Goal: Task Accomplishment & Management: Manage account settings

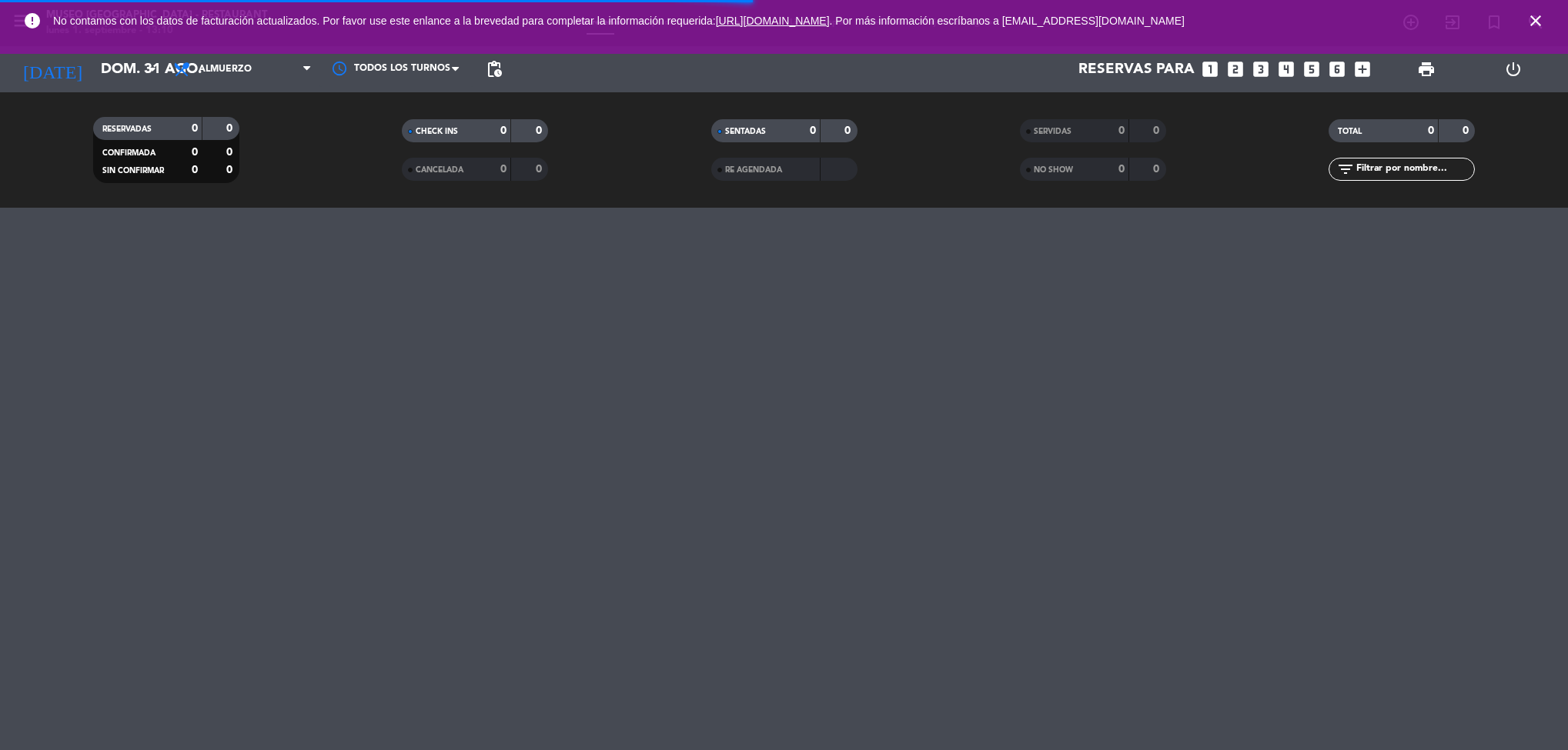
click at [1552, 17] on span "close" at bounding box center [1536, 21] width 41 height 41
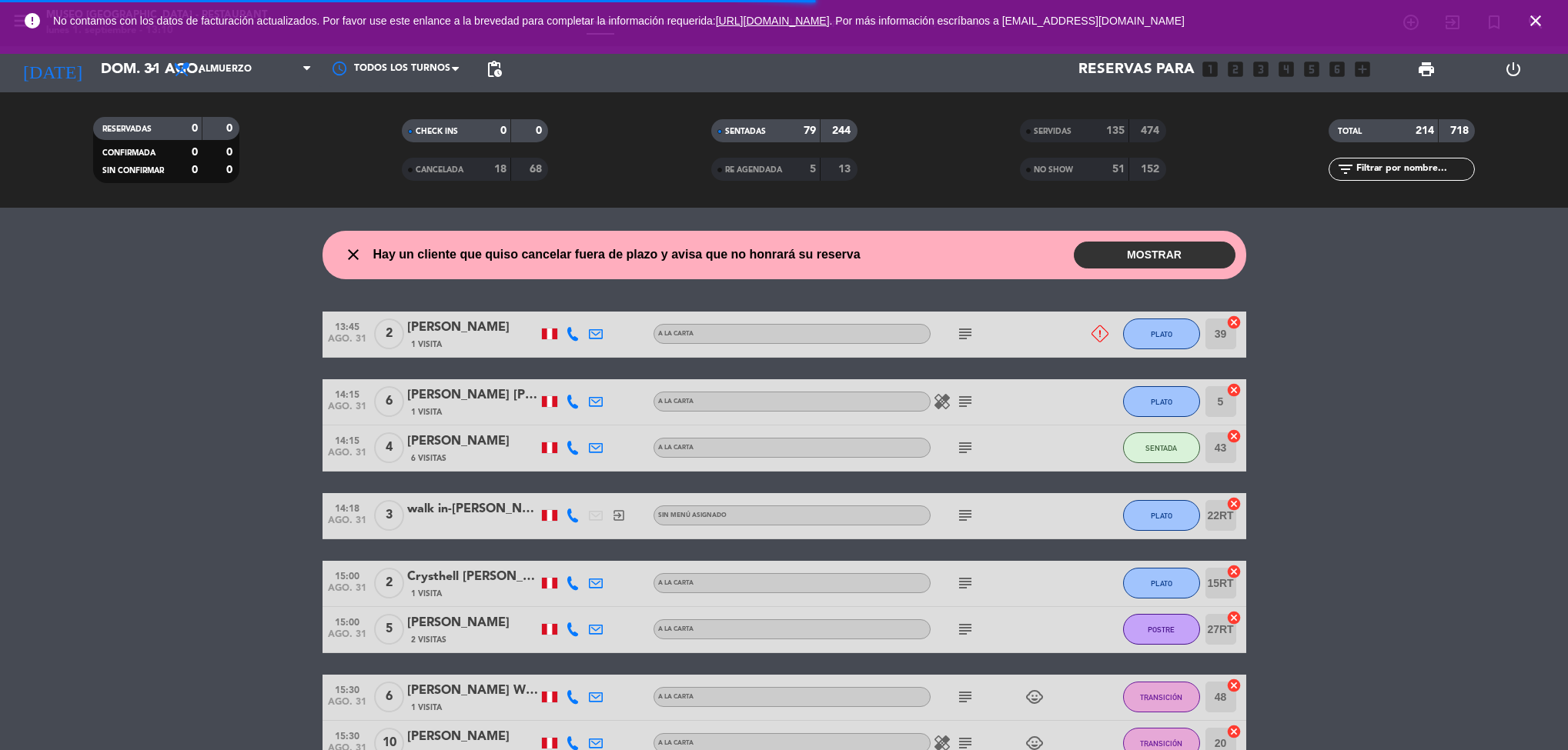
drag, startPoint x: 1550, startPoint y: 40, endPoint x: 1550, endPoint y: 21, distance: 19.0
click at [1547, 19] on span "close" at bounding box center [1536, 21] width 41 height 41
click at [1550, 21] on span "close" at bounding box center [1536, 21] width 41 height 41
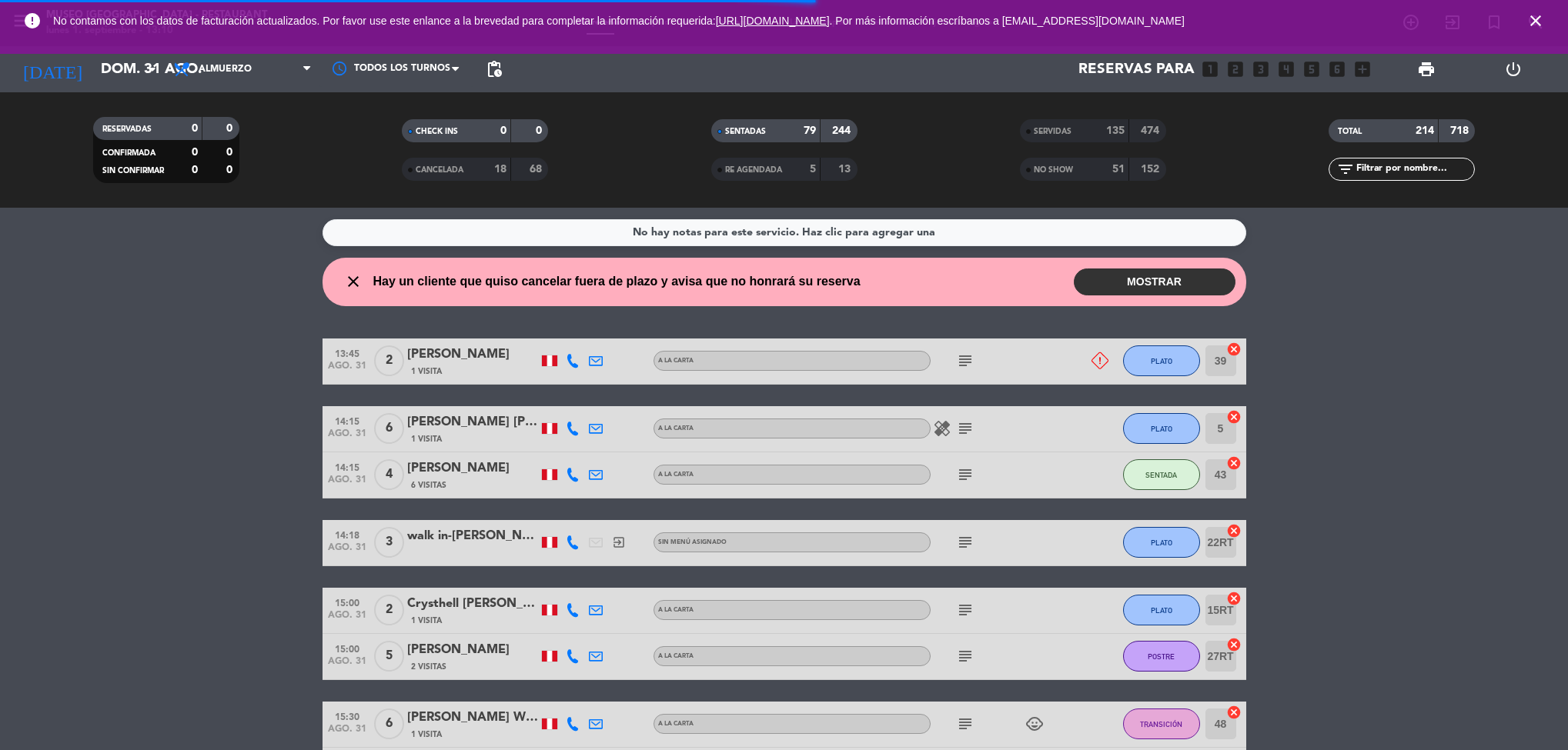
drag, startPoint x: 1552, startPoint y: 16, endPoint x: 1515, endPoint y: 14, distance: 37.1
click at [1552, 17] on span "close" at bounding box center [1536, 21] width 41 height 41
click at [1565, 9] on div "error No contamos con los datos de facturación actualizados. Por favor use este…" at bounding box center [784, 21] width 1568 height 41
click at [1515, 14] on div "error No contamos con los datos de facturación actualizados. Por favor use este…" at bounding box center [784, 21] width 1568 height 41
click at [1561, 12] on div "error No contamos con los datos de facturación actualizados. Por favor use este…" at bounding box center [784, 21] width 1568 height 41
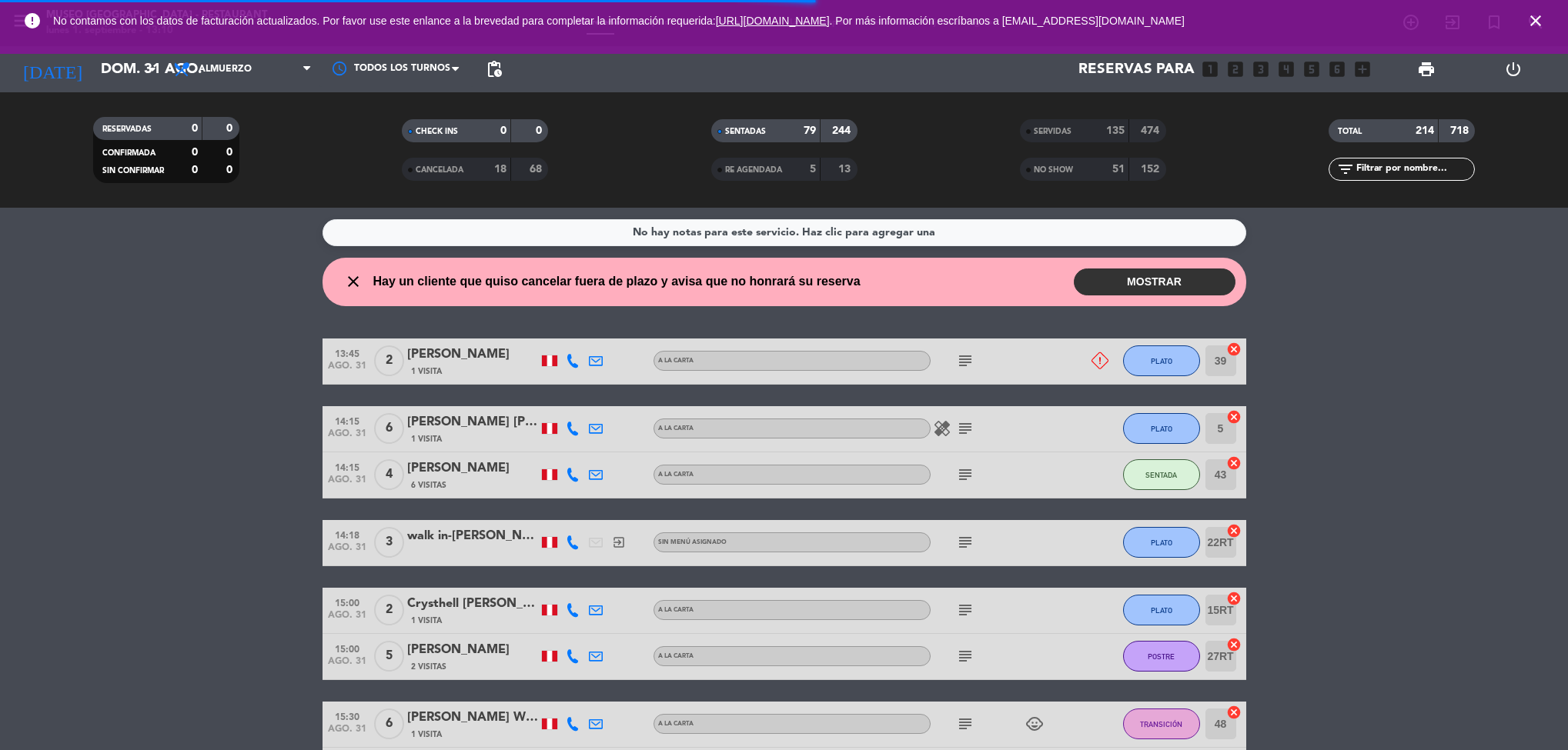
click at [1562, 13] on div "error No contamos con los datos de facturación actualizados. Por favor use este…" at bounding box center [784, 21] width 1568 height 41
click at [1547, 23] on span "close" at bounding box center [1536, 21] width 41 height 41
drag, startPoint x: 1552, startPoint y: 19, endPoint x: 1557, endPoint y: 25, distance: 7.8
click at [1557, 25] on div "error No contamos con los datos de facturación actualizados. Por favor use este…" at bounding box center [784, 21] width 1568 height 41
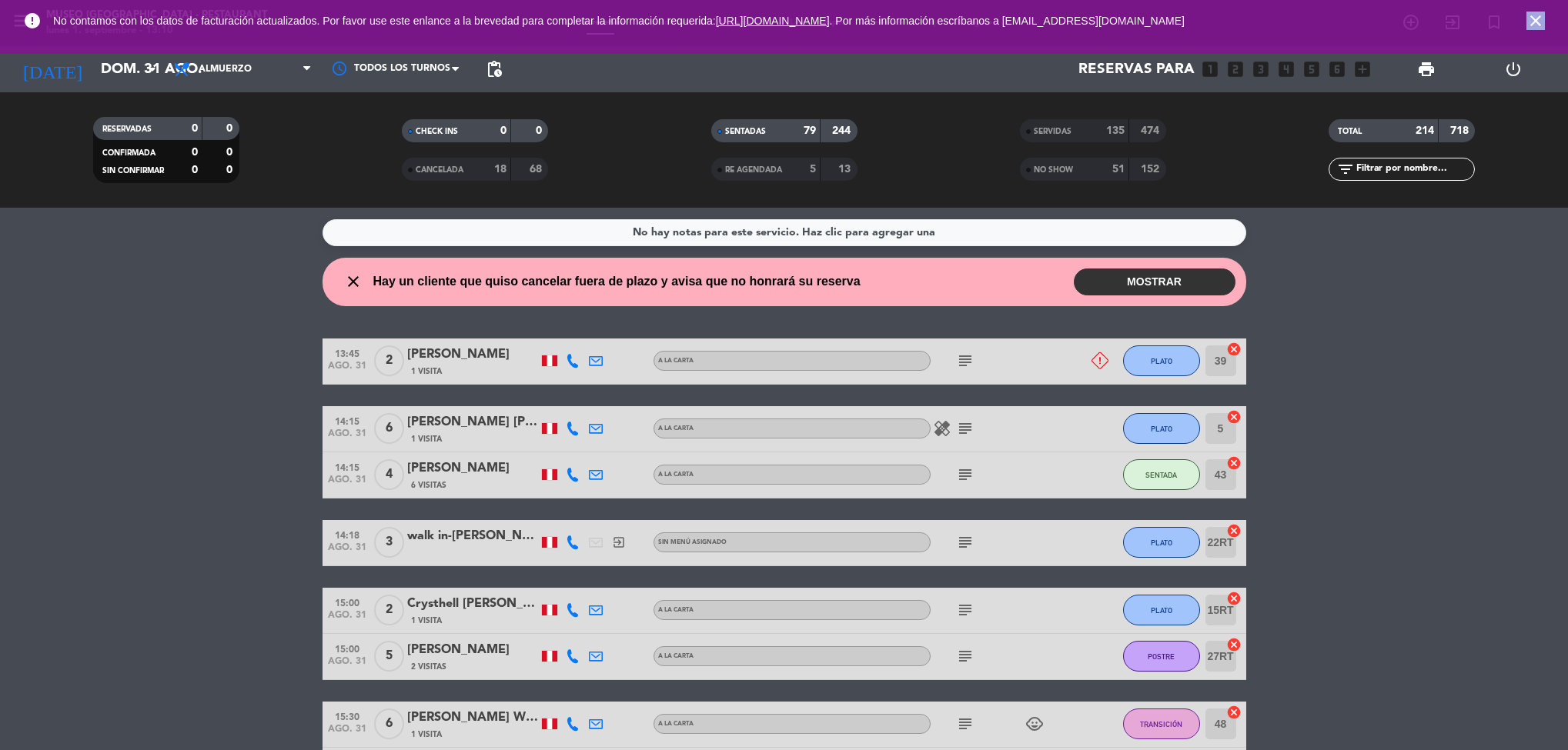
click at [1550, 19] on span "close" at bounding box center [1536, 21] width 41 height 41
click at [1547, 19] on span "close" at bounding box center [1536, 21] width 41 height 41
click at [1541, 21] on icon "close" at bounding box center [1536, 21] width 19 height 19
click at [1420, 23] on icon "search" at bounding box center [1411, 22] width 19 height 19
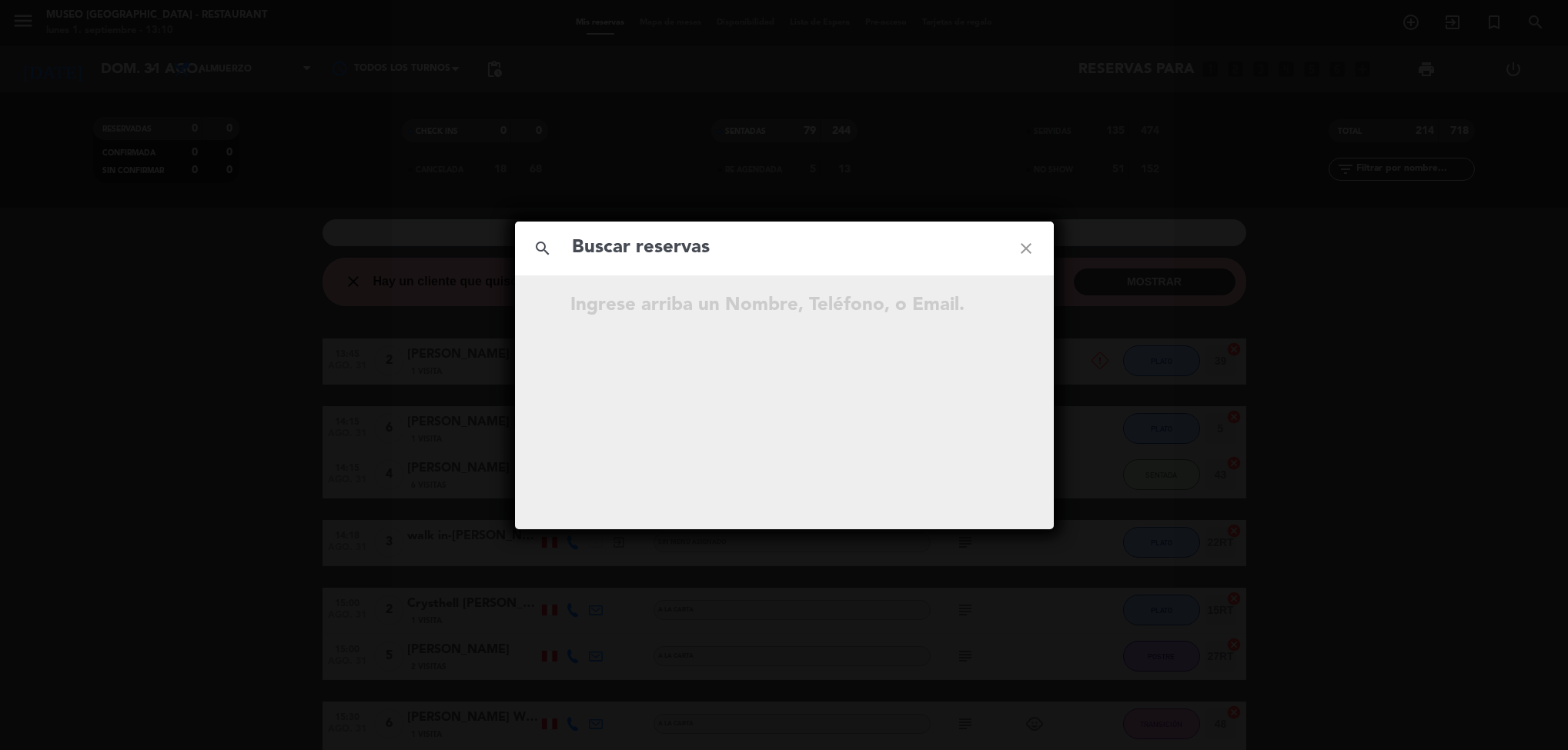
click at [1116, 169] on div "search close Ingrese arriba un Nombre, Teléfono, o Email." at bounding box center [784, 375] width 1568 height 750
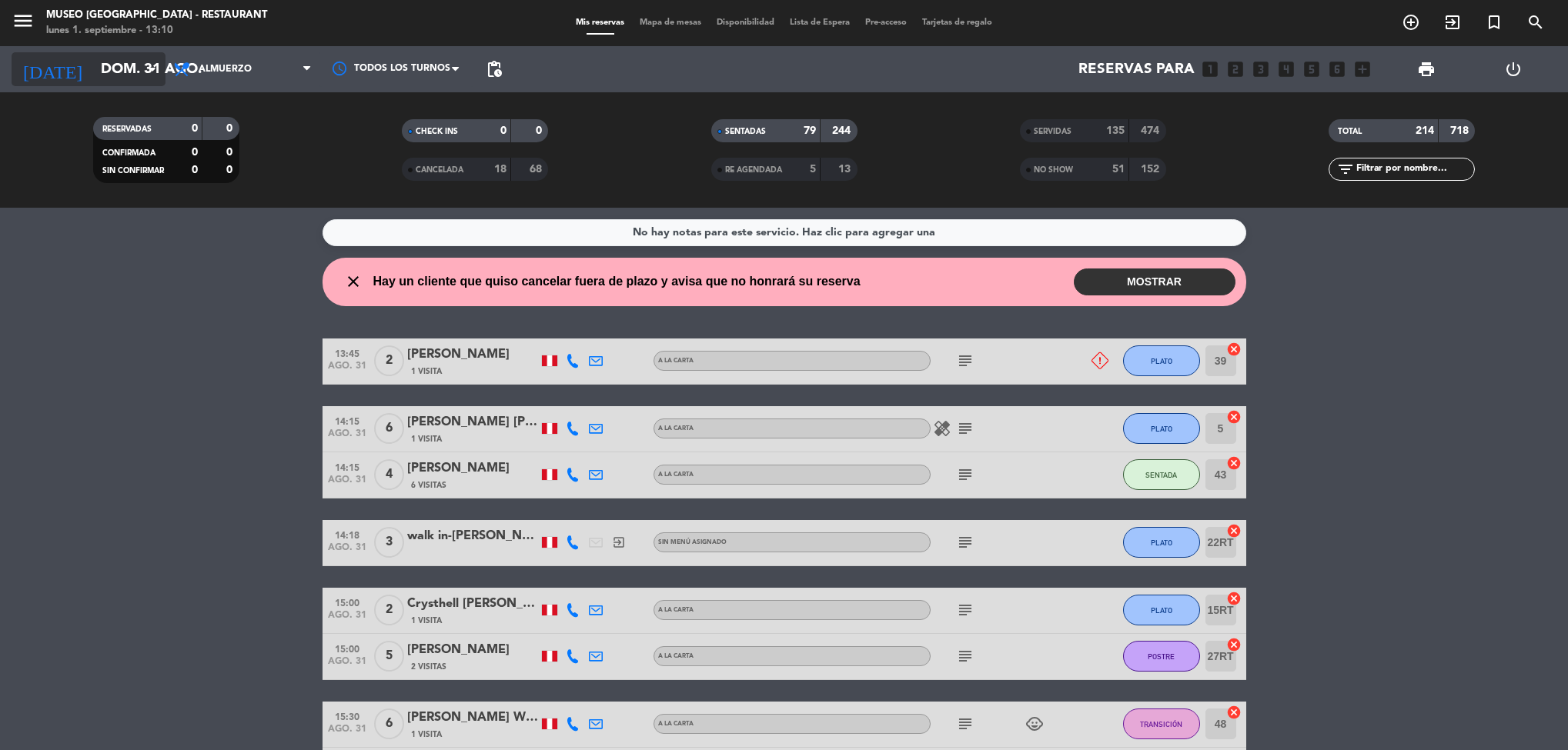
click at [103, 58] on input "dom. 31 ago." at bounding box center [185, 69] width 184 height 32
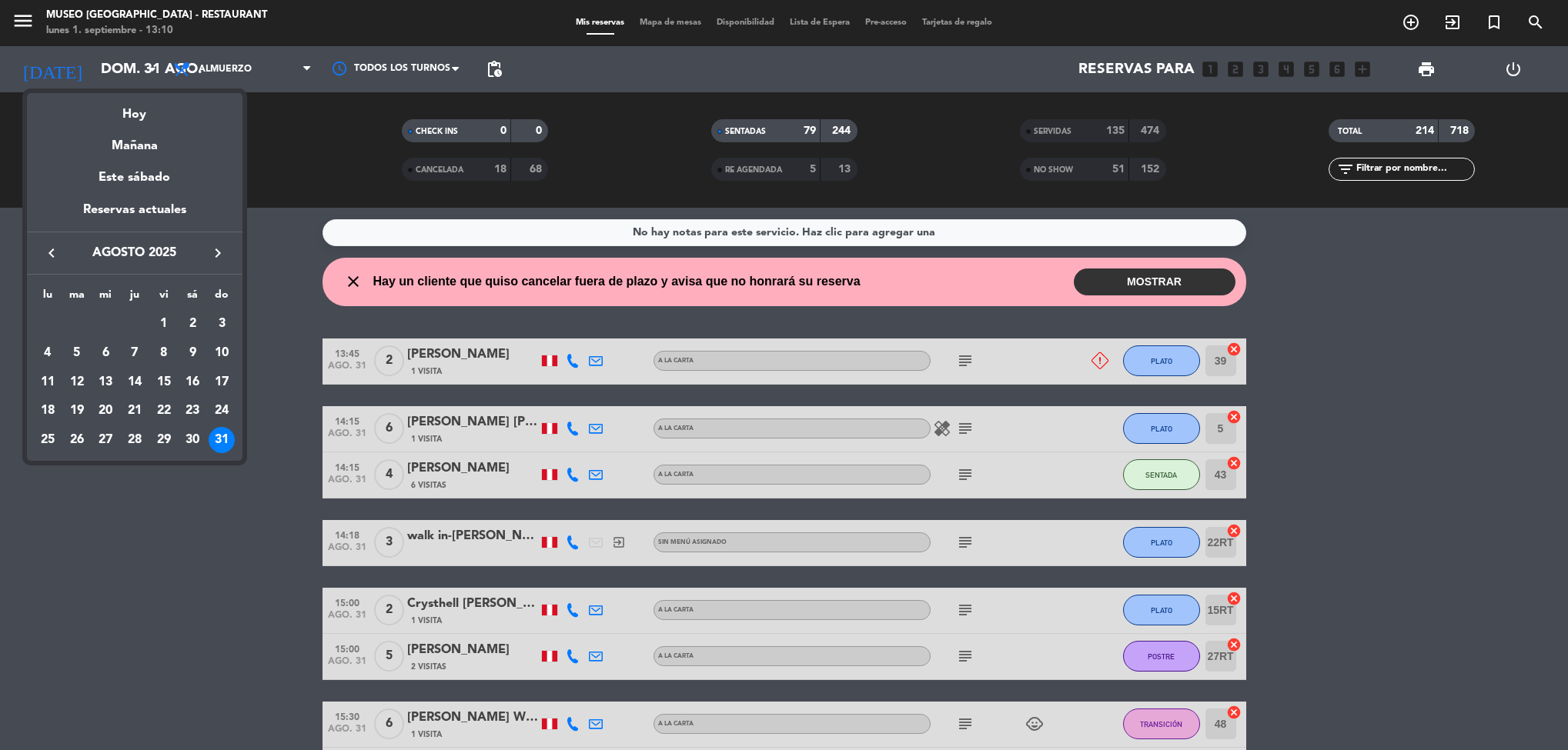
click at [128, 102] on div "Hoy" at bounding box center [135, 109] width 216 height 31
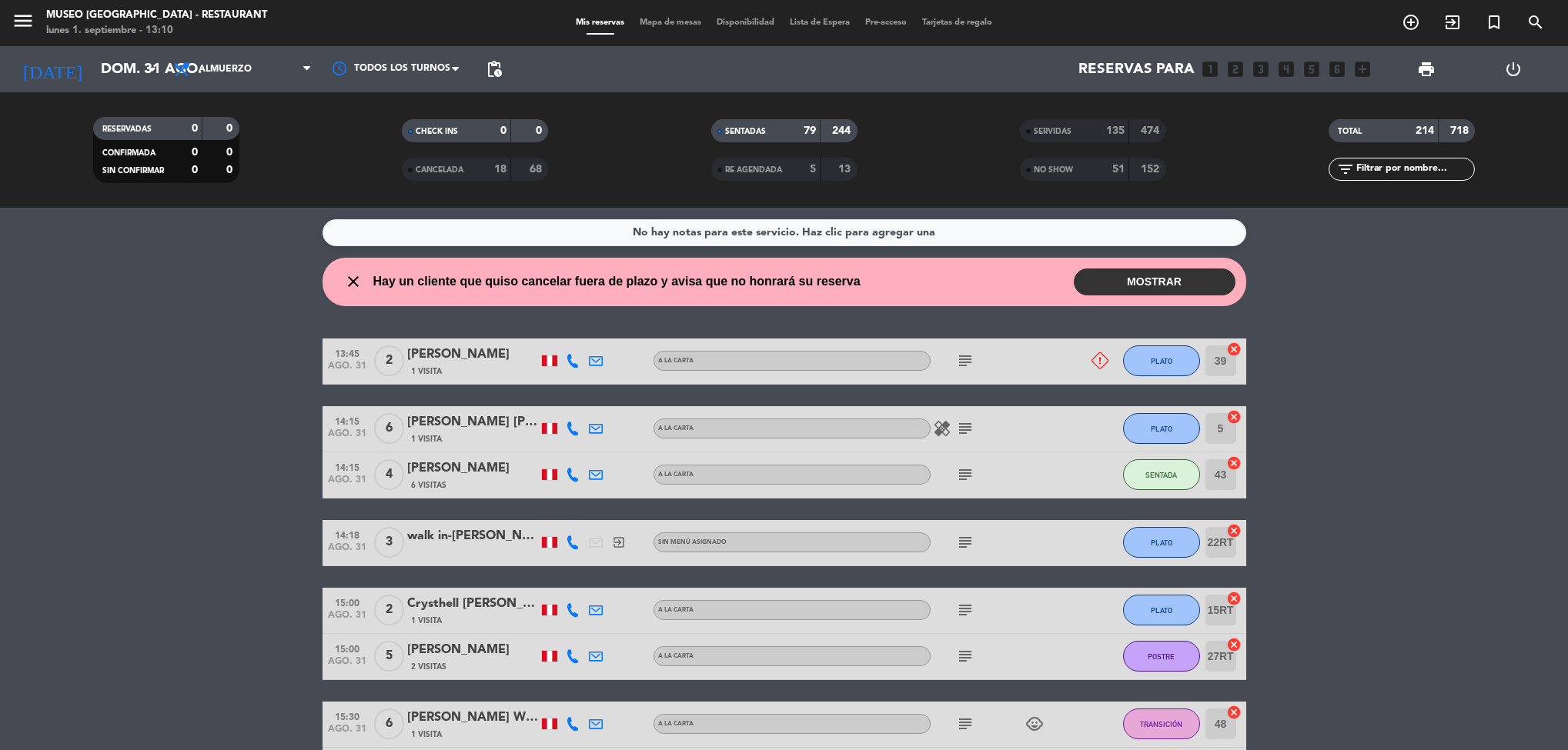
type input "lun. [DATE]"
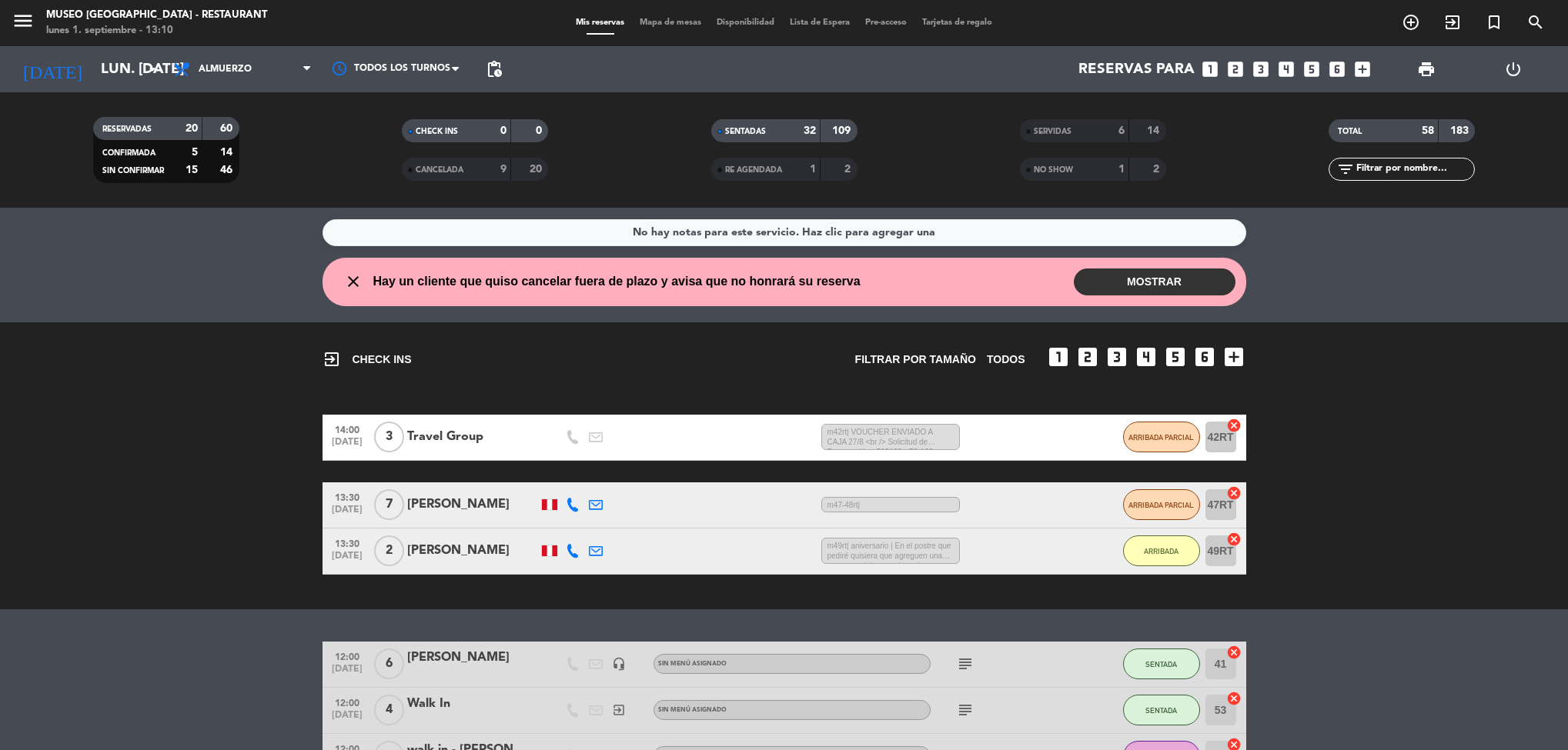
click at [376, 47] on div "Todos los turnos" at bounding box center [396, 68] width 154 height 46
click at [381, 63] on div at bounding box center [396, 68] width 154 height 34
click at [294, 115] on div "RESERVADAS 20 60 CONFIRMADA 5 14 SIN CONFIRMAR 15 46" at bounding box center [166, 150] width 309 height 85
click at [654, 113] on div "SENTADAS 32 109 RE AGENDADA 1 2" at bounding box center [784, 150] width 309 height 85
click at [669, 13] on div "menu [GEOGRAPHIC_DATA] - Restaurant lunes 1. septiembre - 13:10 Mis reservas Ma…" at bounding box center [784, 22] width 1568 height 46
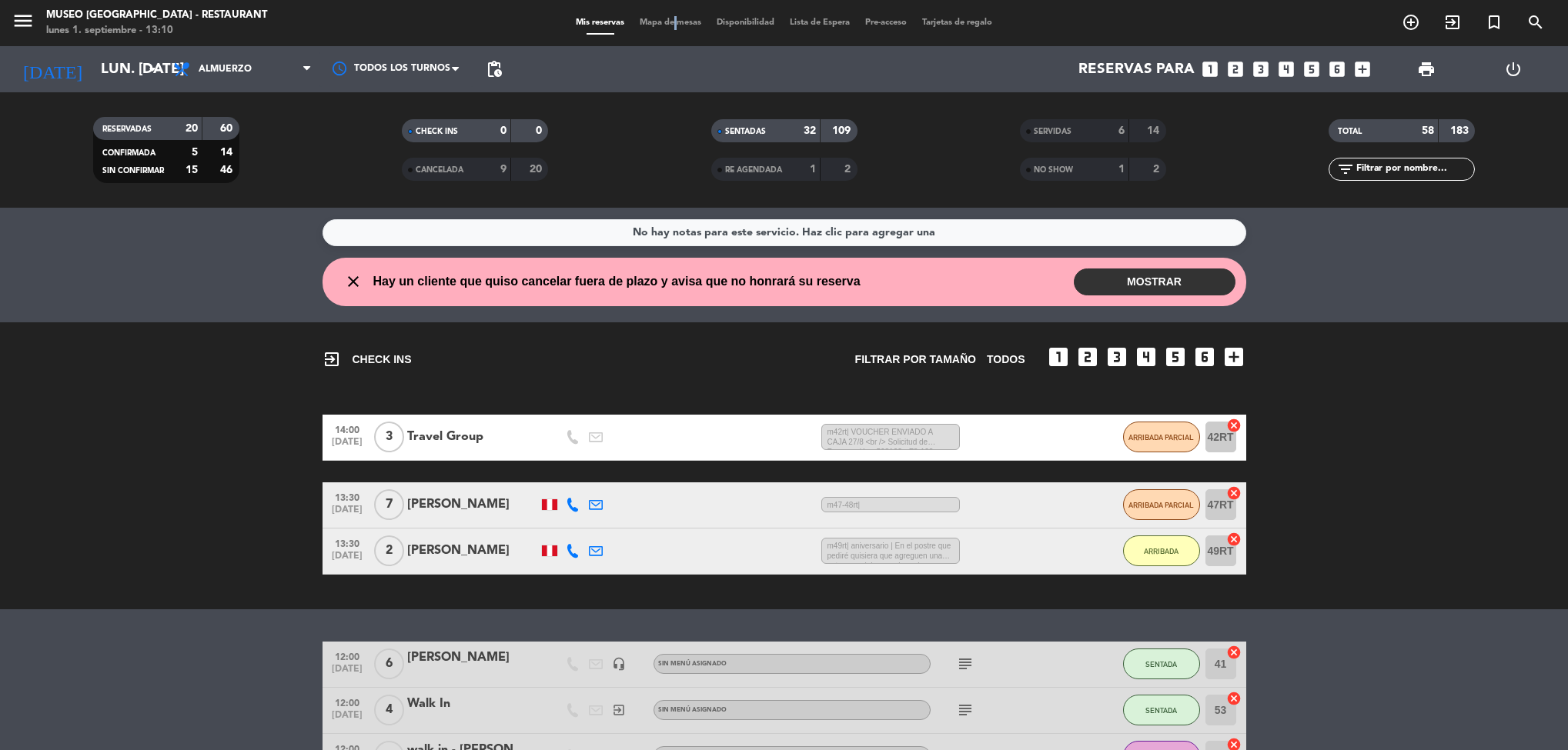
click at [668, 33] on div "menu [GEOGRAPHIC_DATA] - Restaurant lunes 1. septiembre - 13:10 Mis reservas Ma…" at bounding box center [784, 22] width 1568 height 46
click at [668, 19] on span "Mapa de mesas" at bounding box center [670, 22] width 77 height 8
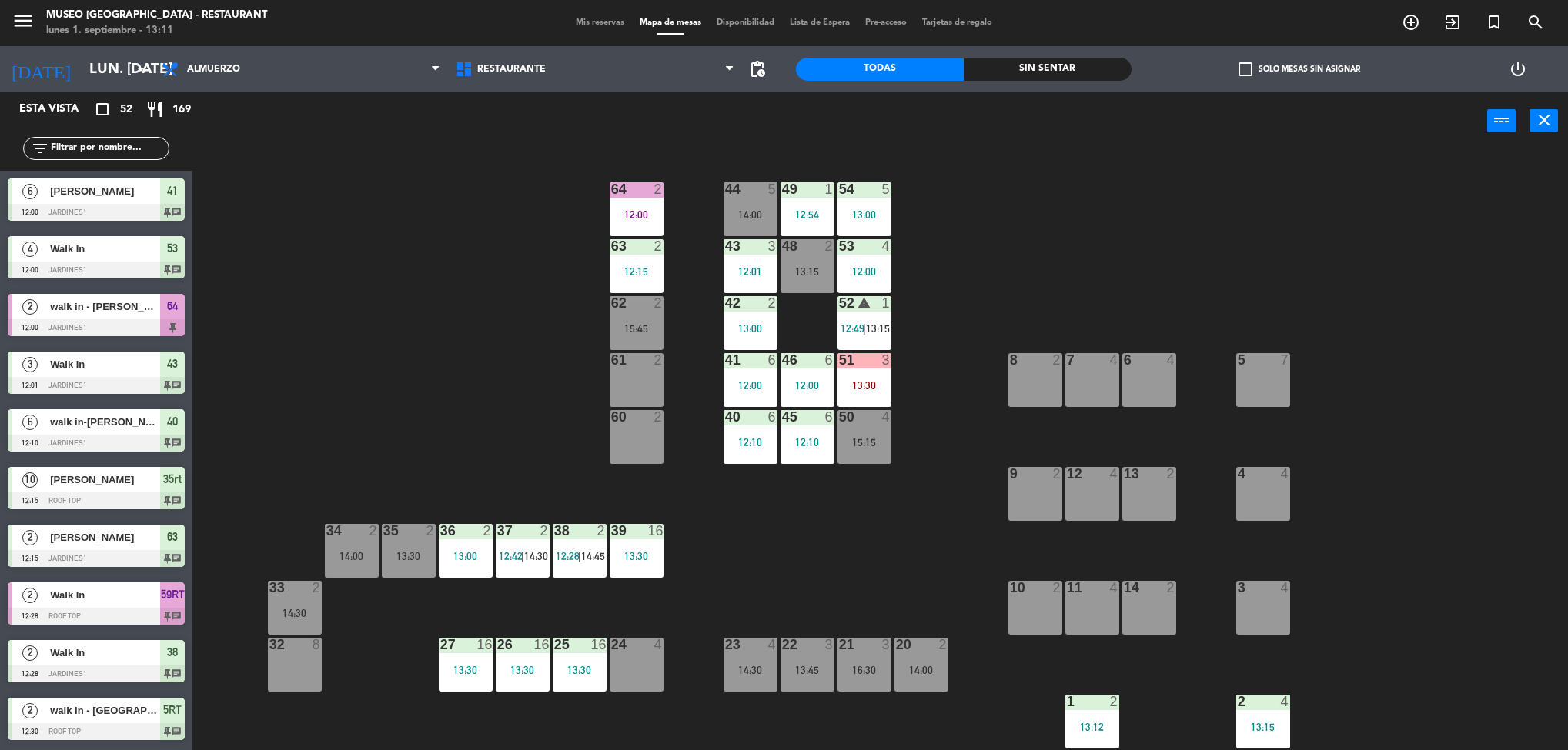
click at [919, 672] on div "14:00" at bounding box center [921, 670] width 54 height 11
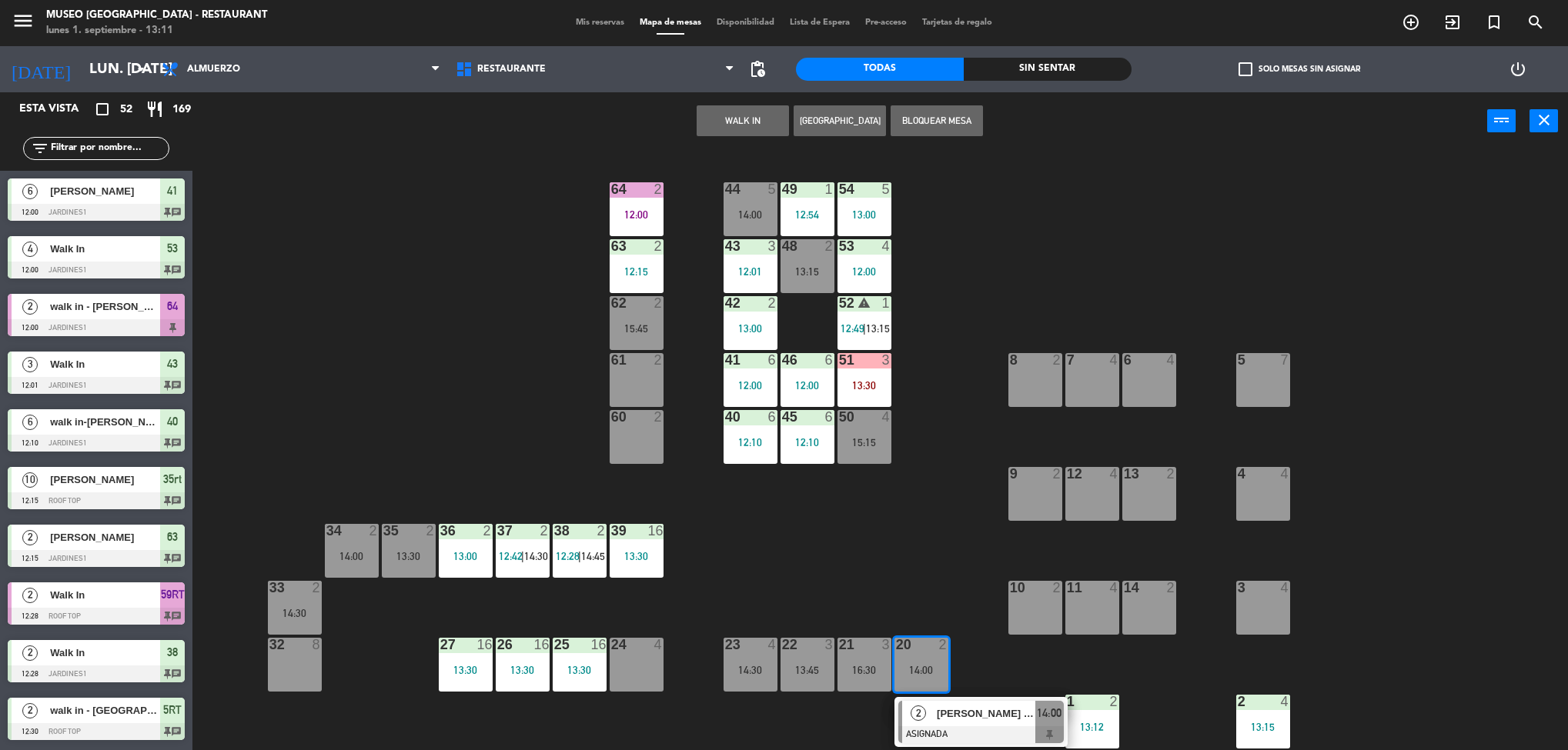
click at [900, 566] on div "44 5 14:00 49 1 12:54 54 5 13:00 64 2 12:00 48 2 13:15 53 4 12:00 63 2 12:15 43…" at bounding box center [888, 454] width 1360 height 600
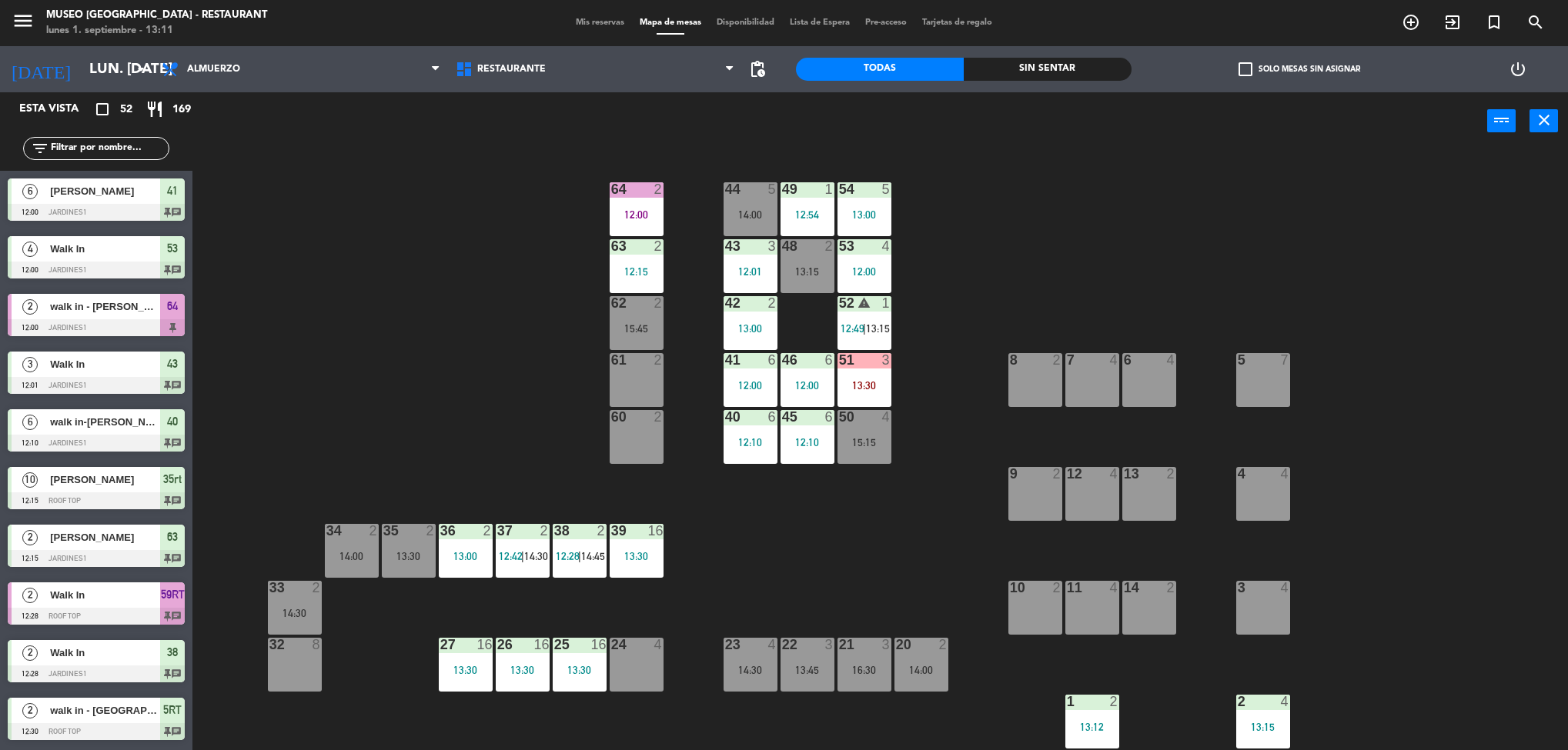
click at [865, 665] on div "16:30" at bounding box center [865, 670] width 54 height 11
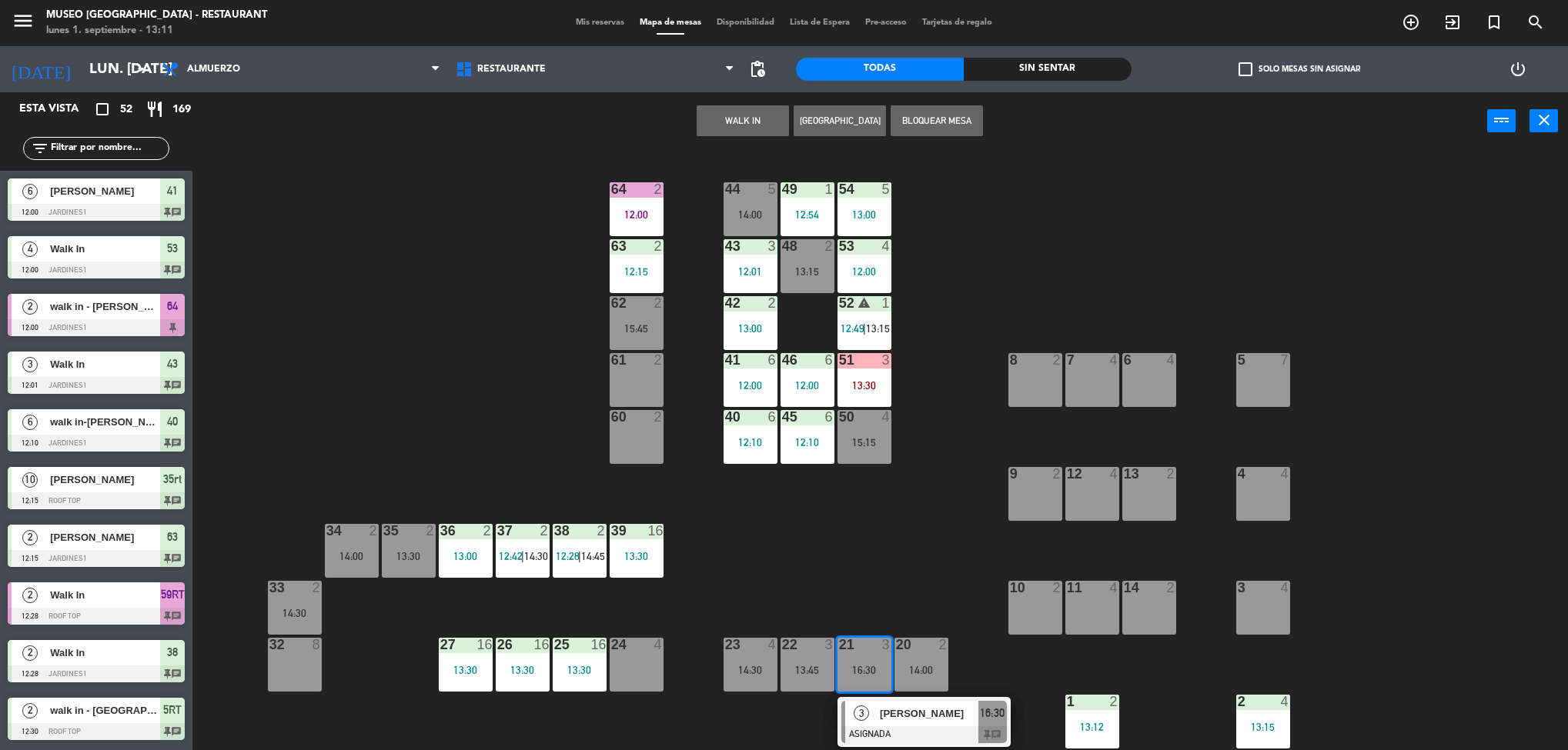
click at [831, 558] on div "44 5 14:00 49 1 12:54 54 5 13:00 64 2 12:00 48 2 13:15 53 4 12:00 63 2 12:15 43…" at bounding box center [888, 454] width 1360 height 600
